Goal: Task Accomplishment & Management: Use online tool/utility

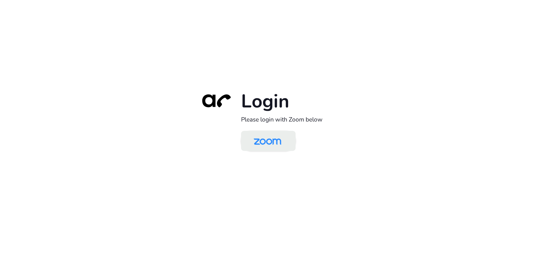
drag, startPoint x: 271, startPoint y: 142, endPoint x: 288, endPoint y: 143, distance: 17.0
click at [270, 142] on img at bounding box center [268, 141] width 40 height 19
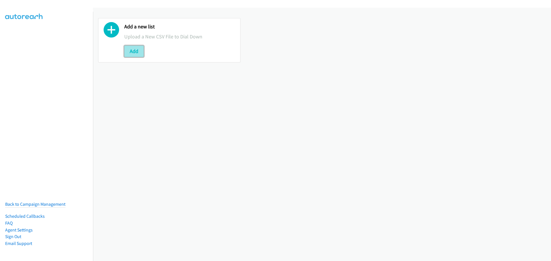
click at [143, 53] on button "Add" at bounding box center [134, 51] width 20 height 11
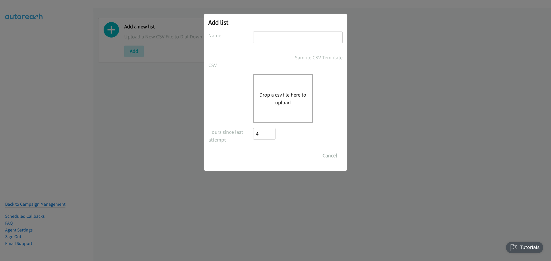
click at [296, 39] on input "text" at bounding box center [298, 38] width 90 height 12
click at [281, 40] on input "text" at bounding box center [298, 38] width 90 height 12
type input "Rubrik"
click at [288, 93] on button "Drop a csv file here to upload" at bounding box center [282, 98] width 47 height 15
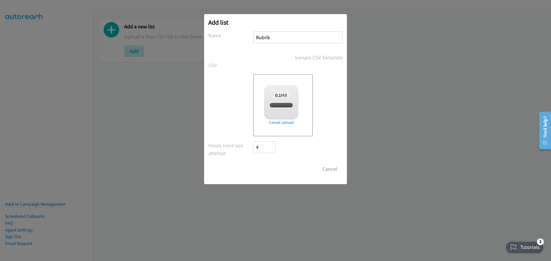
checkbox input "true"
click at [271, 166] on input "Save List" at bounding box center [268, 169] width 30 height 11
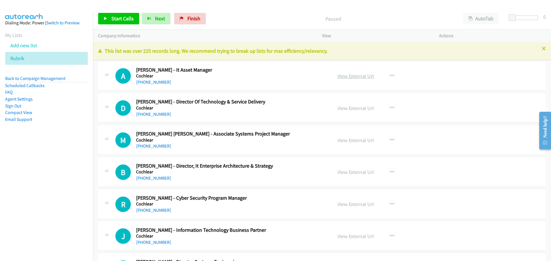
click at [361, 77] on link "View External Url" at bounding box center [355, 76] width 36 height 7
